Goal: Task Accomplishment & Management: Complete application form

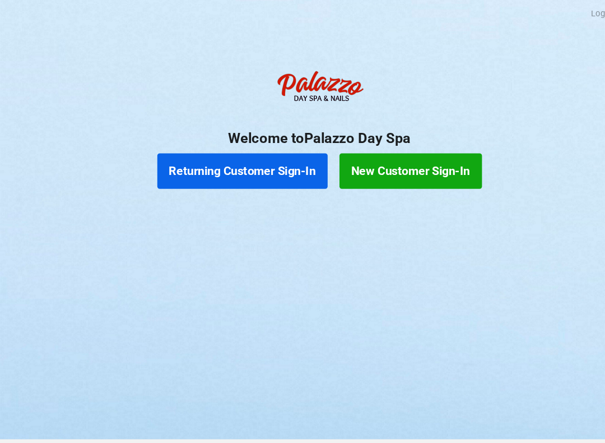
click at [268, 174] on button "Returning Customer Sign-In" at bounding box center [229, 162] width 161 height 34
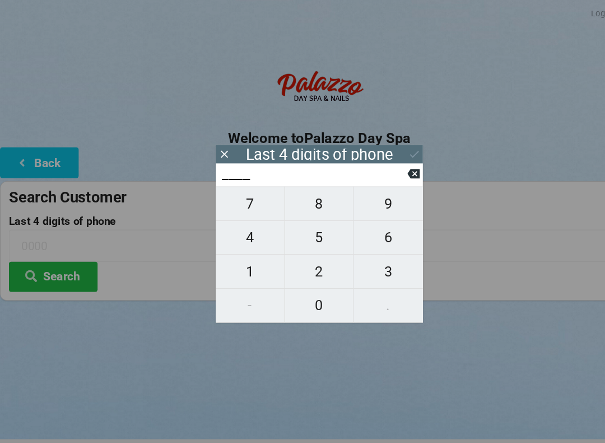
click at [372, 202] on span "9" at bounding box center [368, 193] width 66 height 24
type input "9___"
click at [253, 249] on span "1" at bounding box center [237, 258] width 65 height 24
type input "91__"
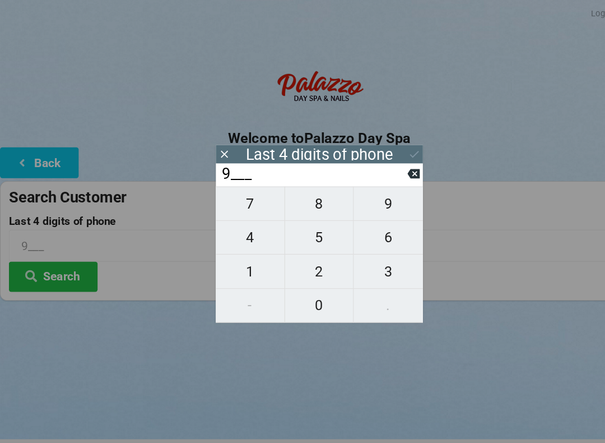
type input "91__"
click at [241, 192] on span "7" at bounding box center [237, 193] width 65 height 24
type input "917_"
click at [310, 197] on span "8" at bounding box center [302, 193] width 65 height 24
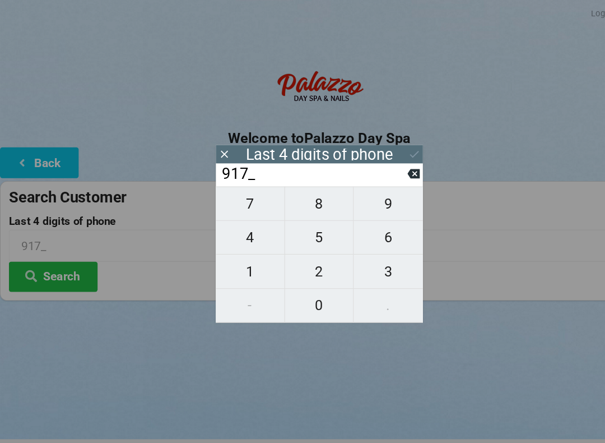
type input "9178"
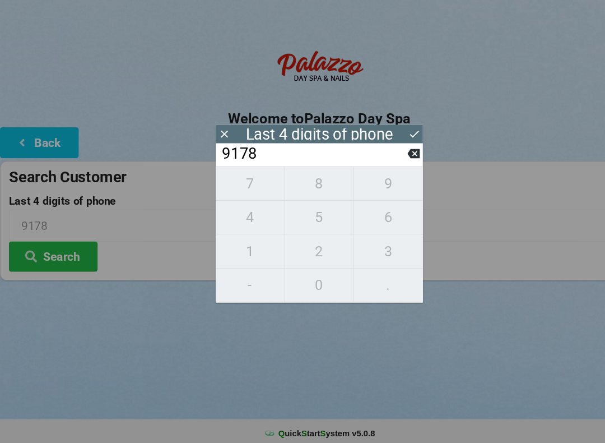
click at [388, 160] on icon at bounding box center [392, 164] width 12 height 9
click at [392, 159] on icon at bounding box center [392, 165] width 12 height 12
click at [393, 160] on icon at bounding box center [392, 164] width 12 height 9
click at [387, 159] on icon at bounding box center [392, 165] width 12 height 12
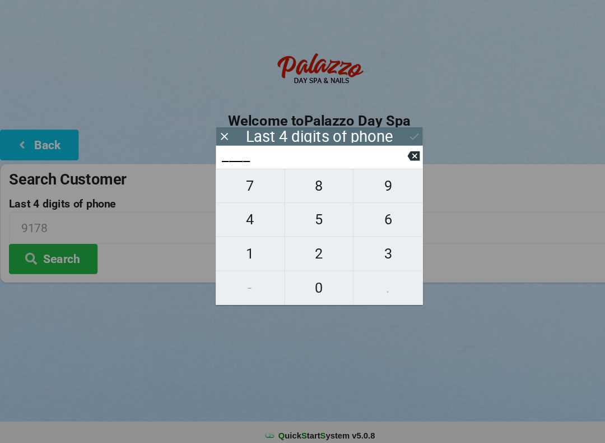
click at [362, 246] on span "3" at bounding box center [368, 258] width 66 height 24
type input "3___"
click at [386, 159] on icon at bounding box center [392, 165] width 12 height 12
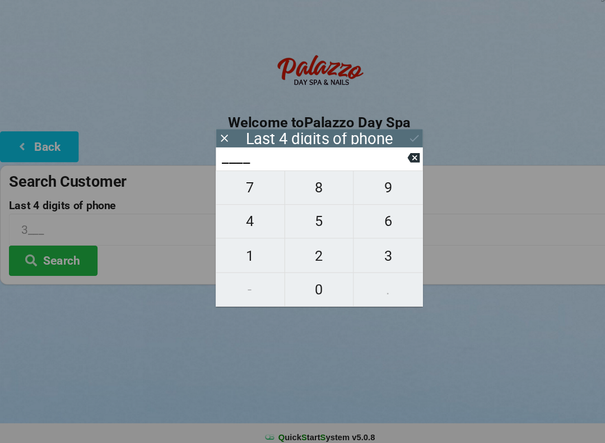
click at [307, 182] on span "8" at bounding box center [302, 193] width 65 height 24
type input "8___"
click at [365, 246] on span "3" at bounding box center [368, 258] width 66 height 24
type input "83__"
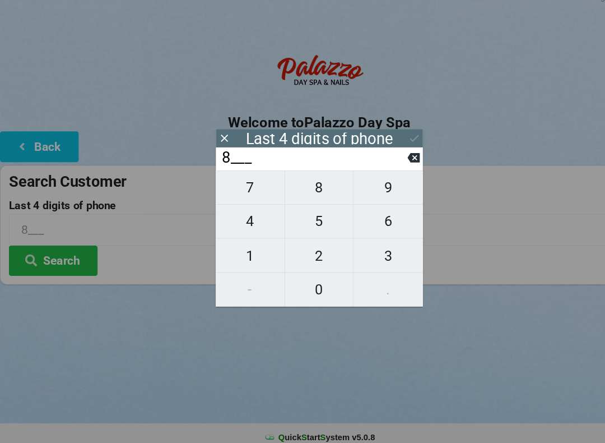
type input "83__"
click at [363, 246] on span "3" at bounding box center [368, 258] width 66 height 24
type input "833_"
click at [306, 213] on span "5" at bounding box center [302, 225] width 65 height 24
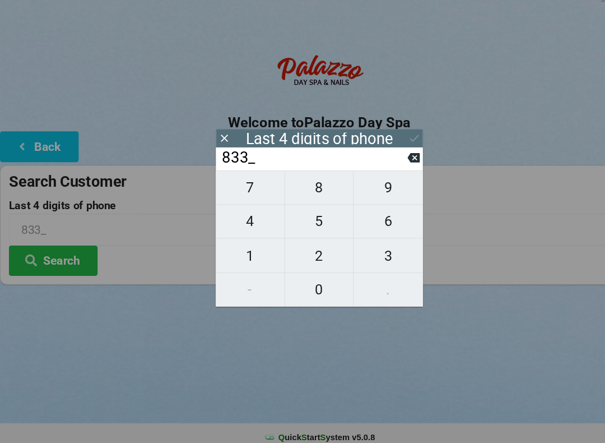
type input "8335"
